Goal: Check status: Check status

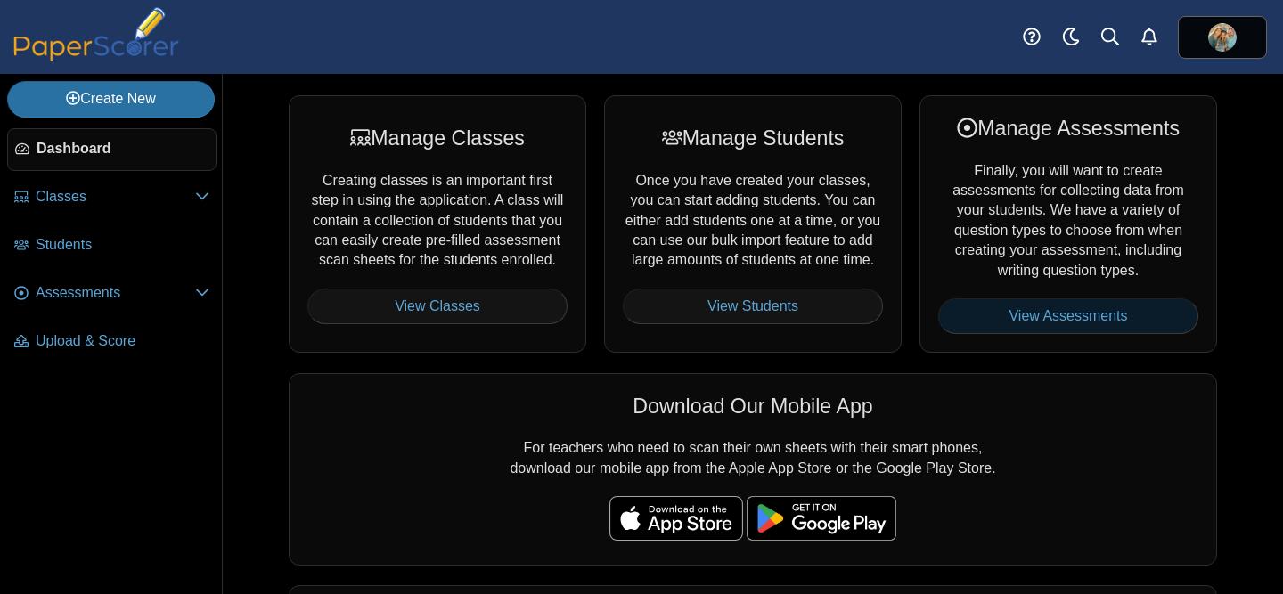
click at [1003, 318] on link "View Assessments" at bounding box center [1068, 316] width 260 height 36
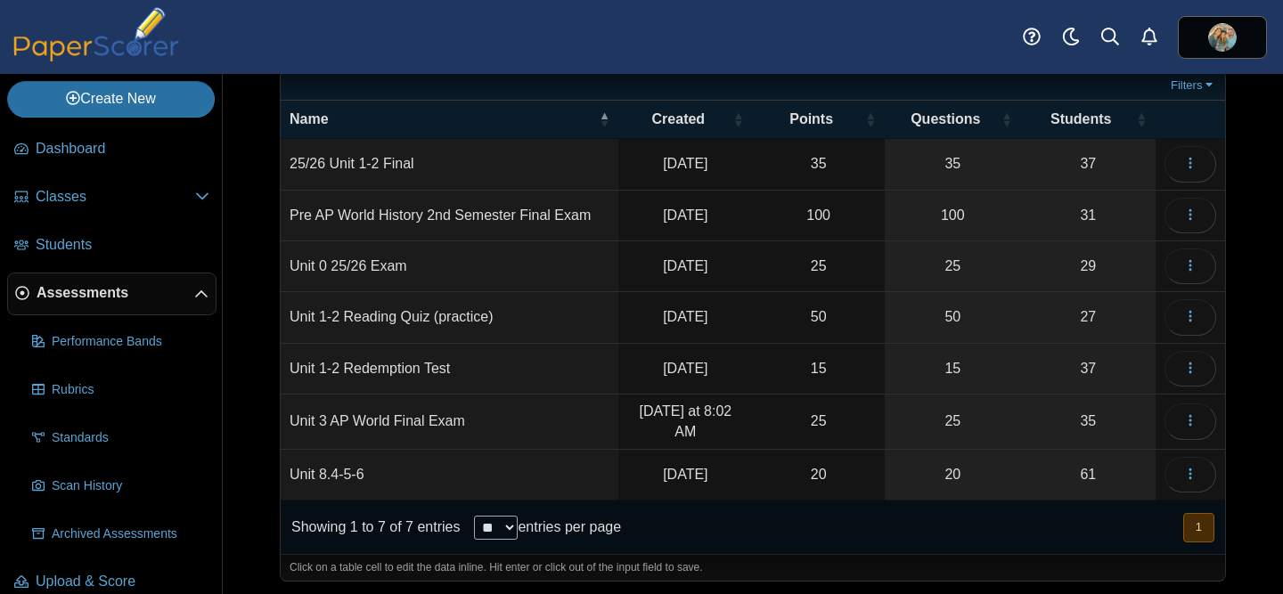
scroll to position [71, 0]
click at [437, 417] on td "Unit 3 AP World Final Exam" at bounding box center [450, 421] width 338 height 55
click at [1196, 418] on icon "button" at bounding box center [1190, 419] width 14 height 14
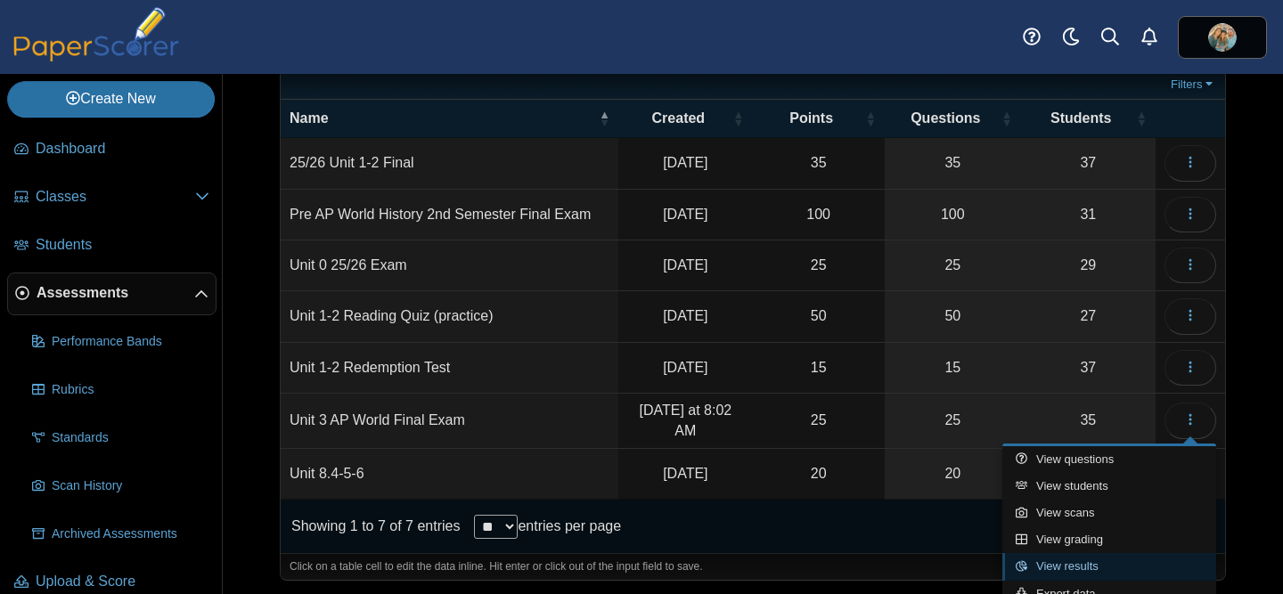
click at [1070, 561] on link "View results" at bounding box center [1109, 566] width 214 height 27
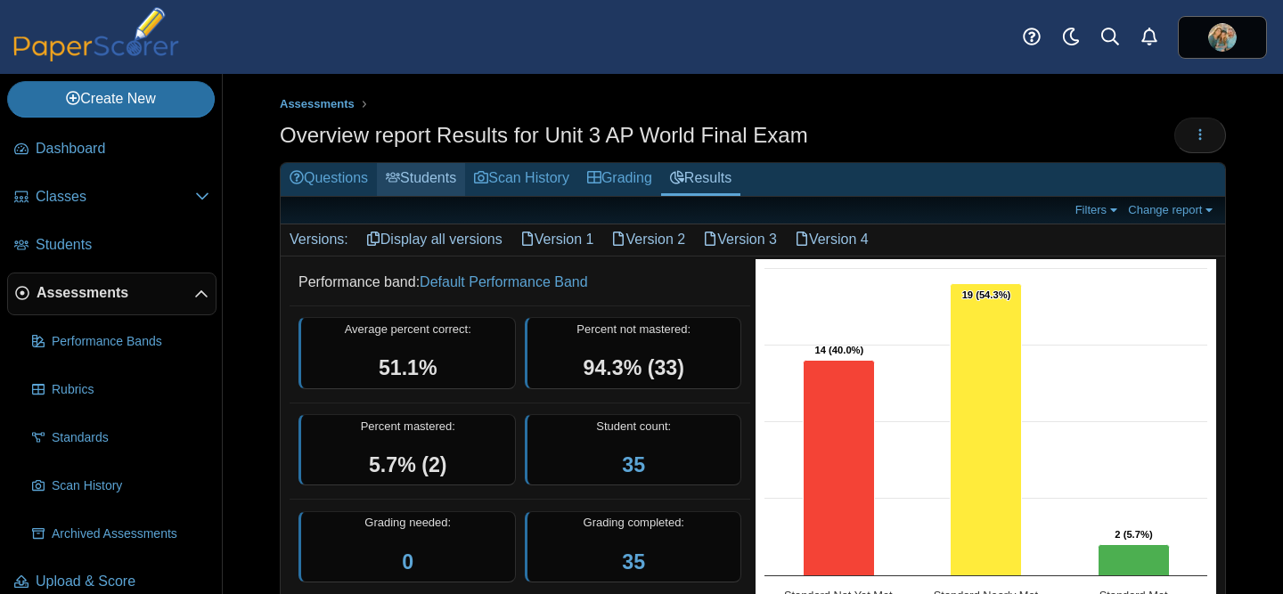
click at [440, 168] on link "Students" at bounding box center [421, 179] width 88 height 33
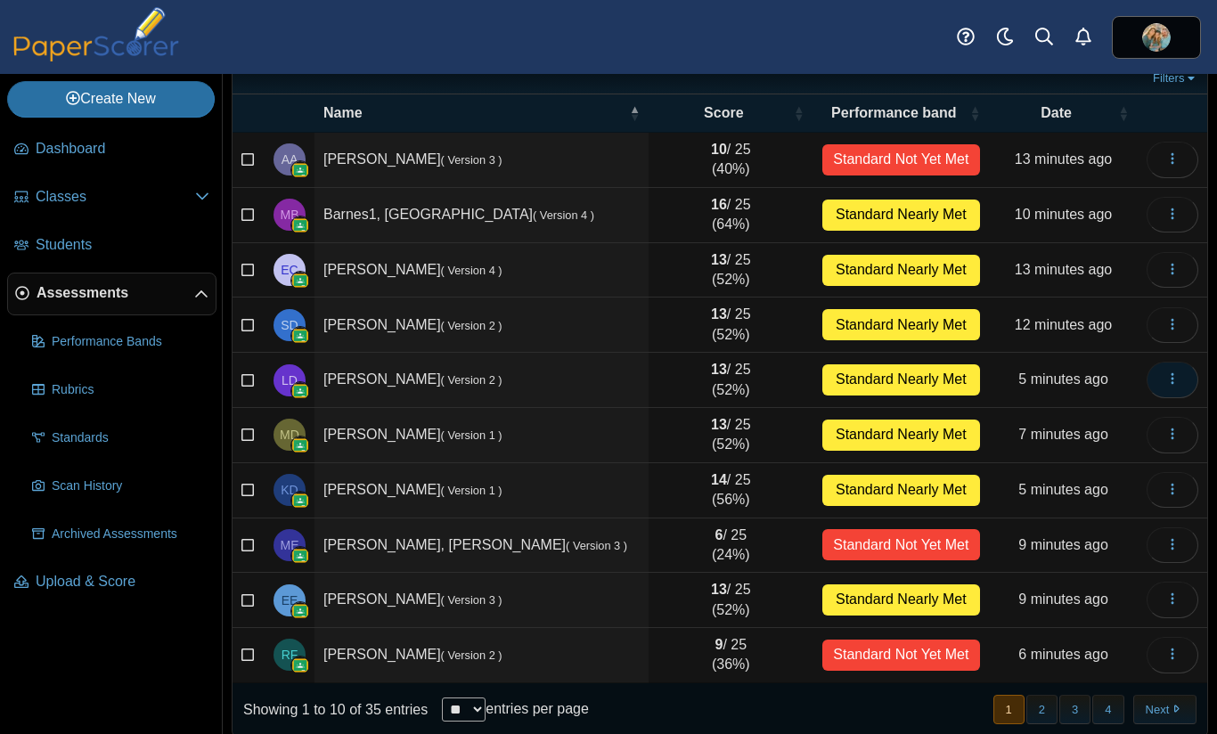
scroll to position [146, 0]
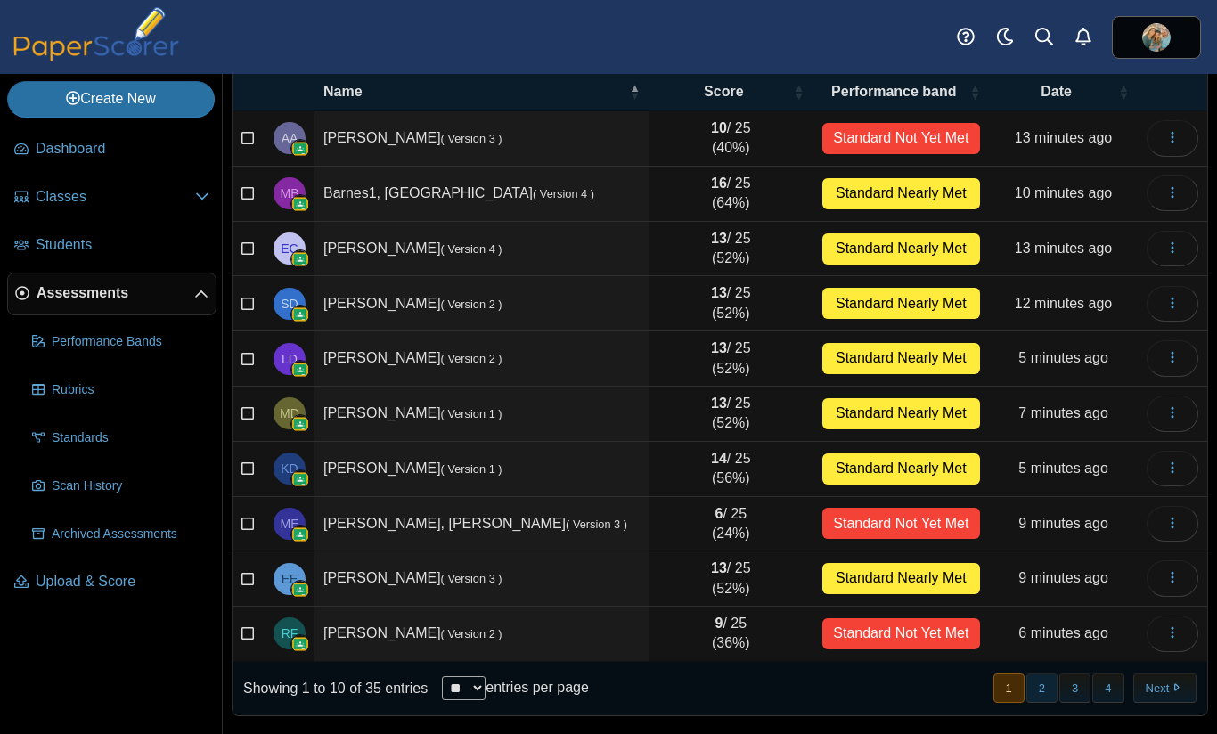
click at [1039, 593] on button "2" at bounding box center [1041, 687] width 31 height 29
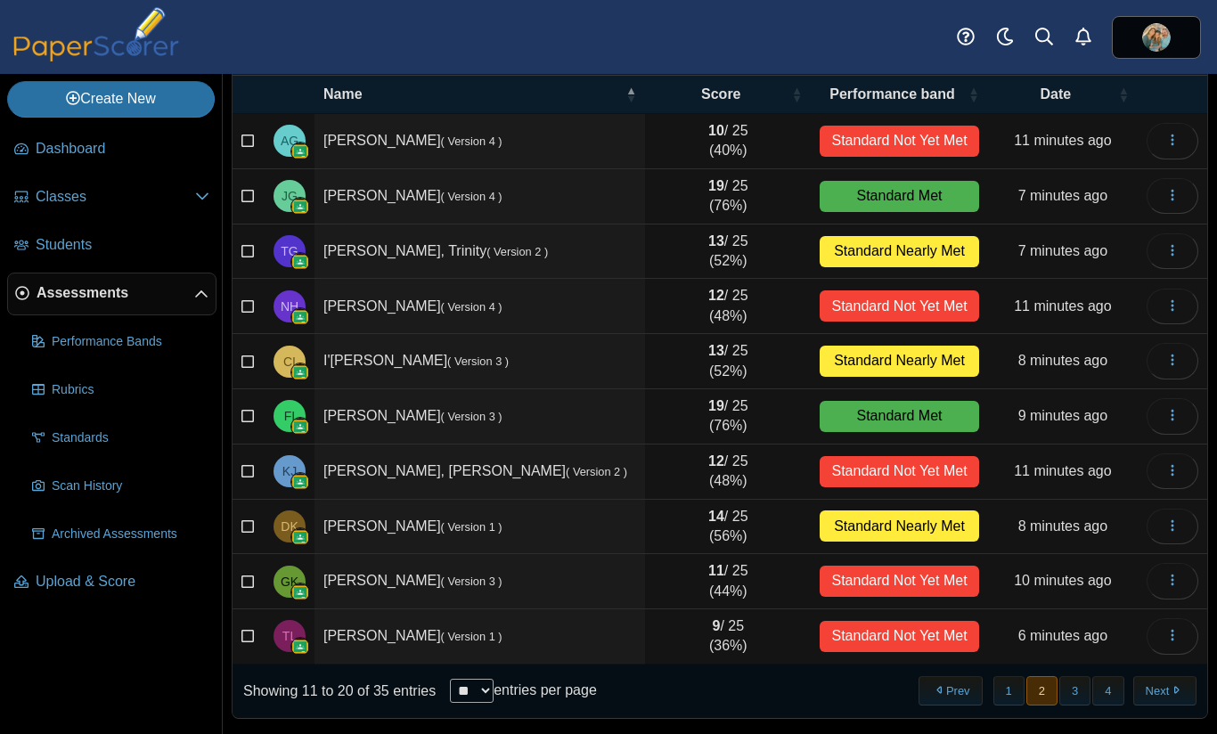
scroll to position [141, 0]
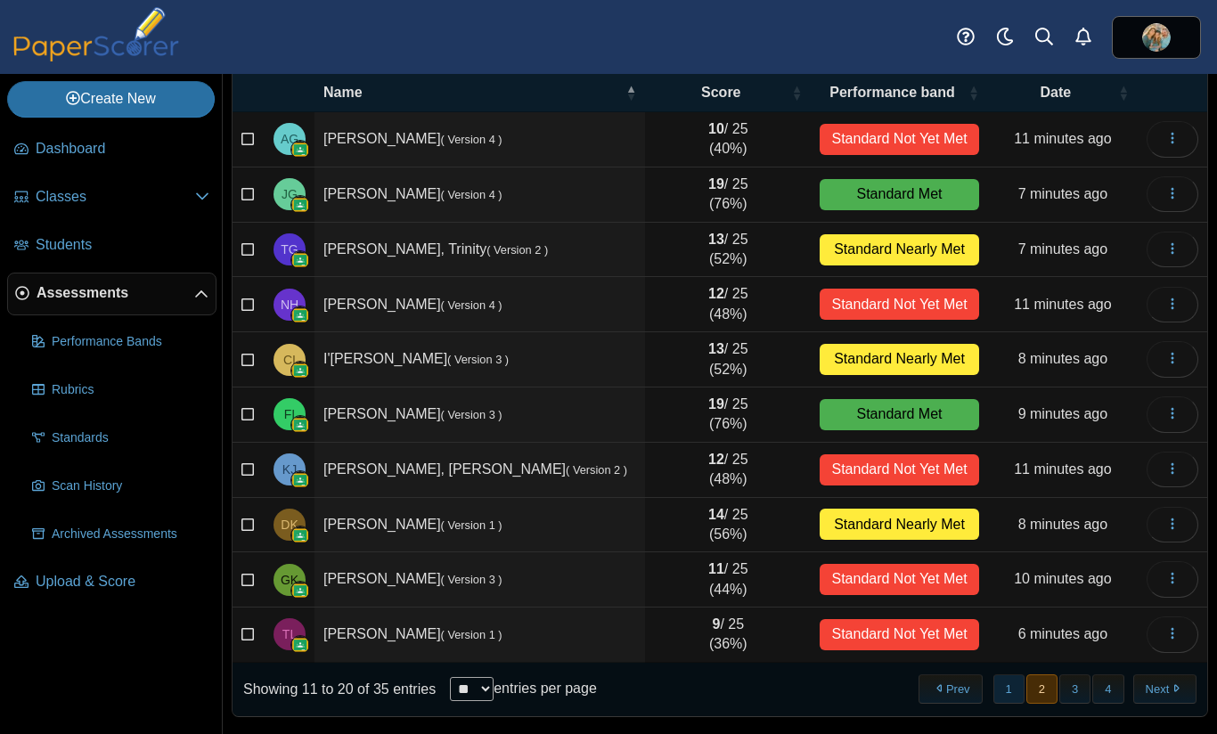
click at [1006, 593] on button "1" at bounding box center [1008, 688] width 31 height 29
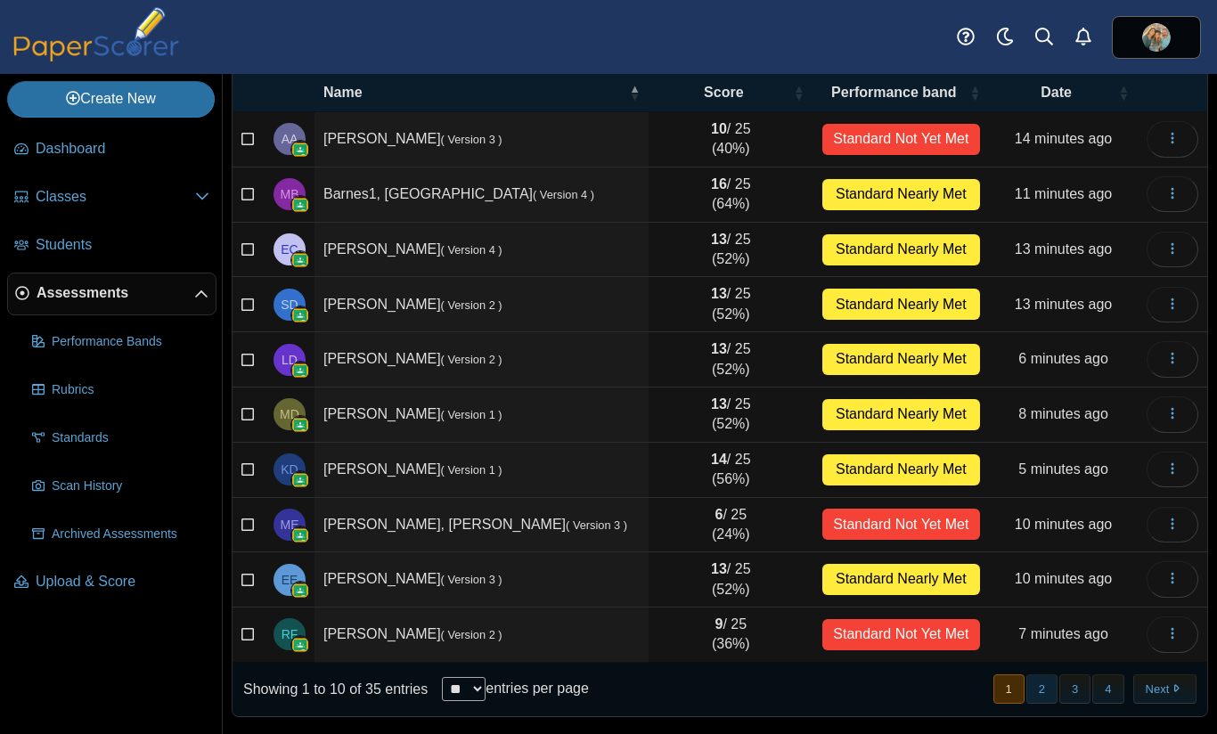
click at [1040, 593] on button "2" at bounding box center [1041, 688] width 31 height 29
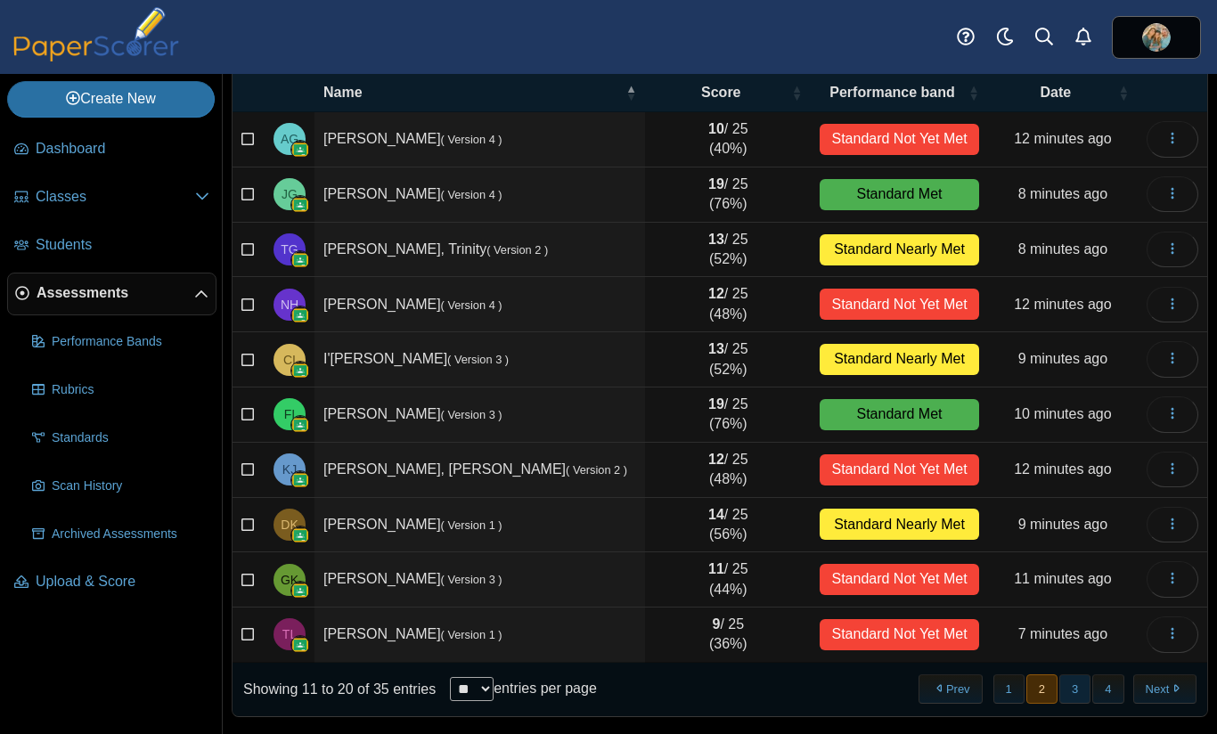
click at [1077, 593] on button "3" at bounding box center [1074, 688] width 31 height 29
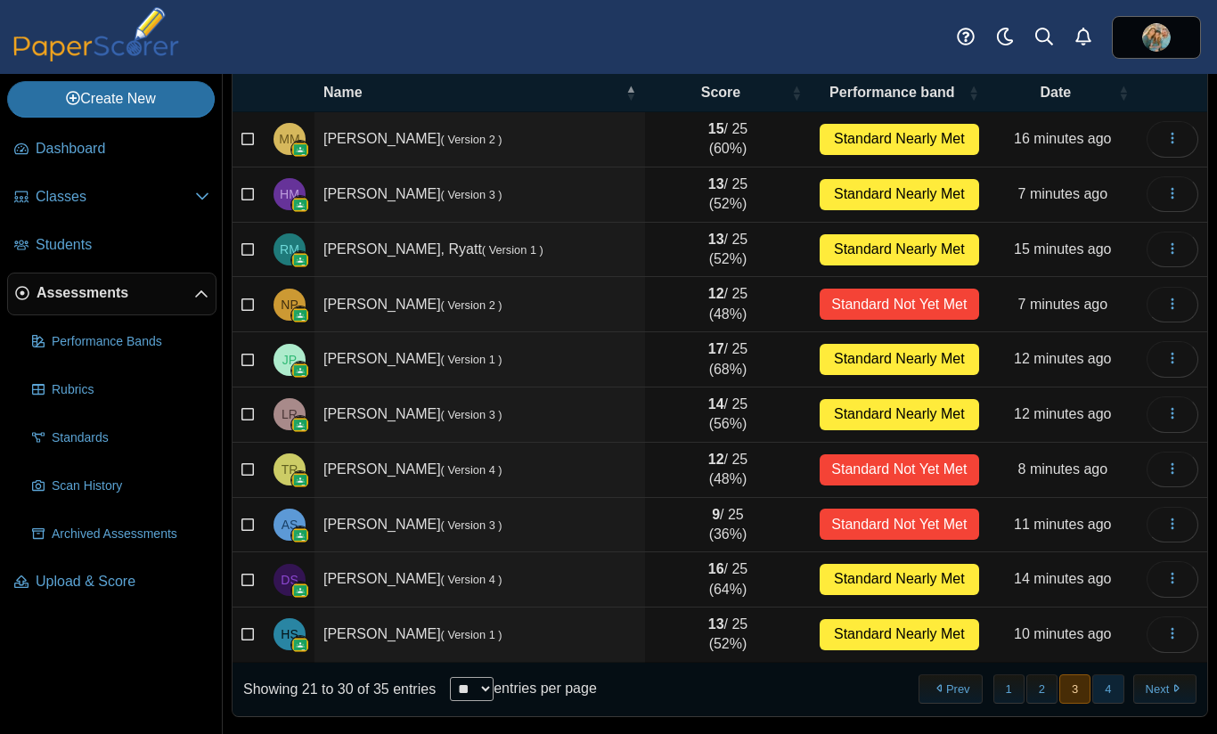
click at [1106, 593] on button "4" at bounding box center [1107, 688] width 31 height 29
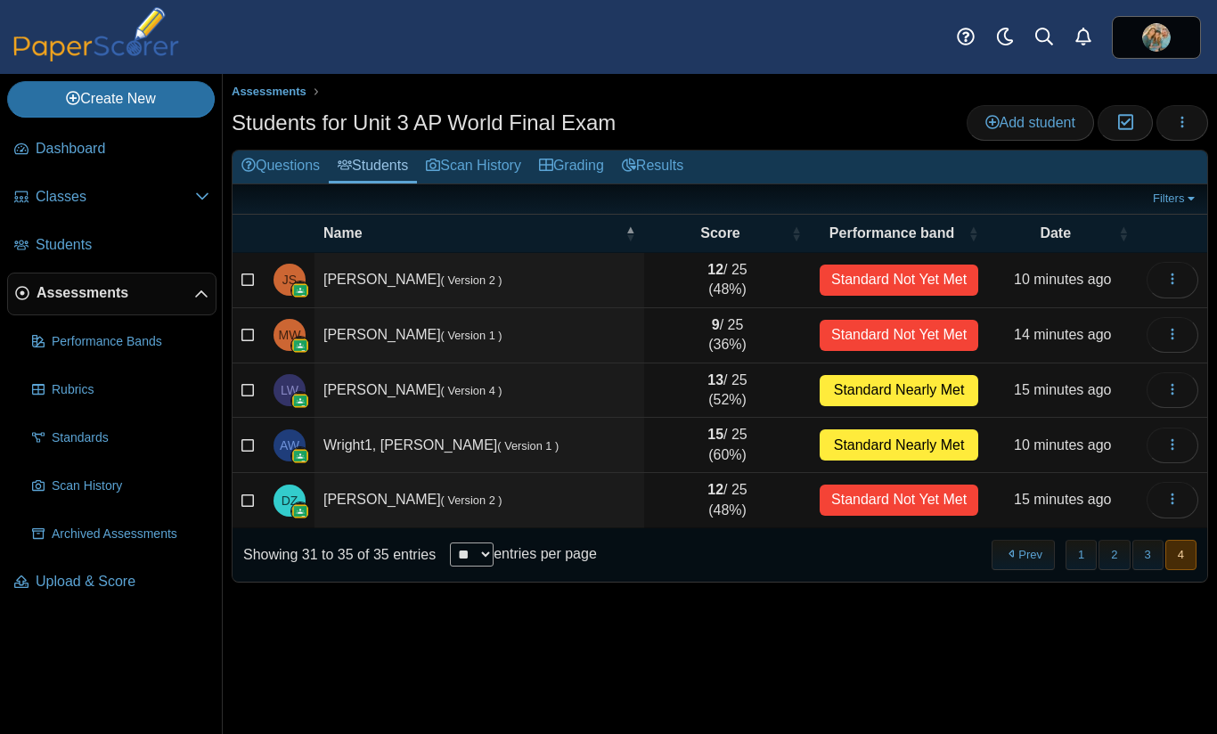
scroll to position [0, 0]
click at [674, 164] on link "Results" at bounding box center [652, 167] width 79 height 33
